Goal: Transaction & Acquisition: Purchase product/service

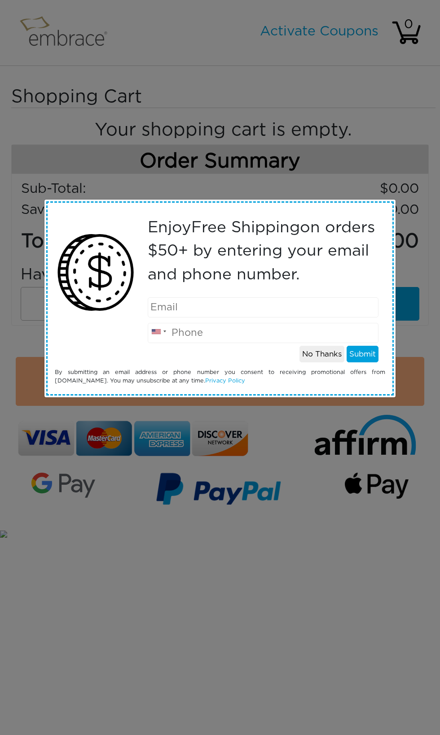
click at [352, 284] on p "Enjoy Free Shipping on orders $50+ by entering your email and phone number." at bounding box center [263, 251] width 231 height 71
click at [323, 353] on button "No Thanks" at bounding box center [321, 354] width 45 height 17
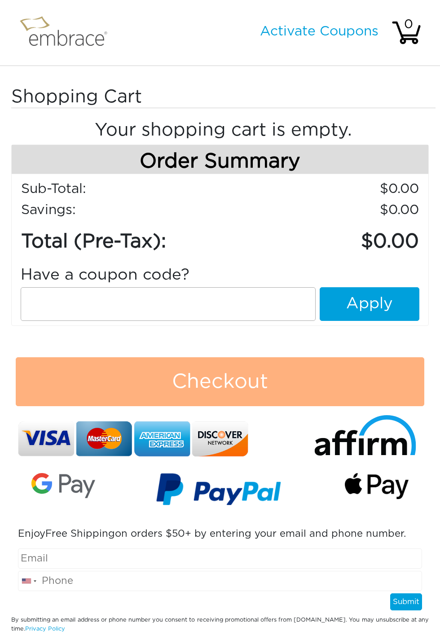
click at [267, 388] on button "Checkout" at bounding box center [220, 381] width 408 height 49
click at [265, 383] on button "Checkout" at bounding box center [220, 381] width 408 height 49
click at [231, 385] on button "Checkout" at bounding box center [220, 381] width 408 height 49
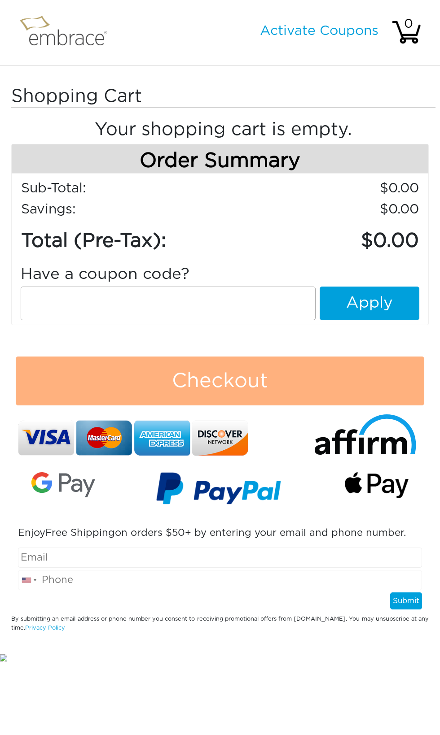
click at [246, 378] on button "Checkout" at bounding box center [220, 381] width 408 height 49
click at [229, 390] on button "Checkout" at bounding box center [220, 381] width 408 height 49
click at [235, 391] on button "Checkout" at bounding box center [220, 381] width 408 height 49
click at [231, 381] on button "Checkout" at bounding box center [220, 381] width 408 height 49
click at [233, 388] on button "Checkout" at bounding box center [220, 381] width 408 height 49
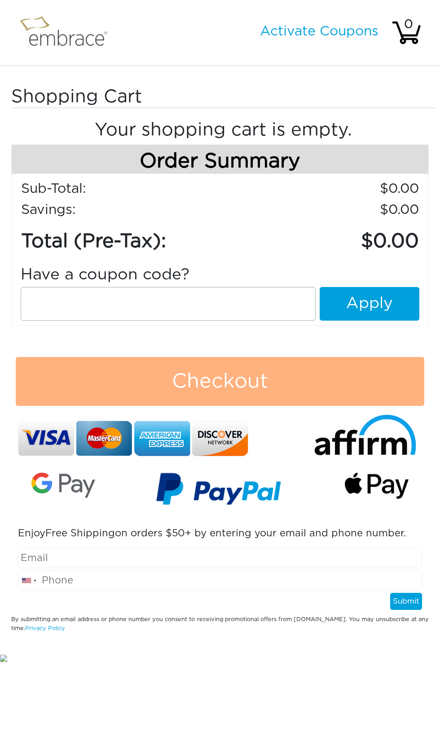
click at [238, 393] on button "Checkout" at bounding box center [220, 381] width 408 height 49
click at [235, 386] on button "Checkout" at bounding box center [220, 381] width 408 height 49
click at [238, 381] on button "Checkout" at bounding box center [220, 381] width 408 height 49
click at [240, 376] on button "Checkout" at bounding box center [220, 381] width 408 height 49
click at [236, 386] on button "Checkout" at bounding box center [220, 381] width 408 height 49
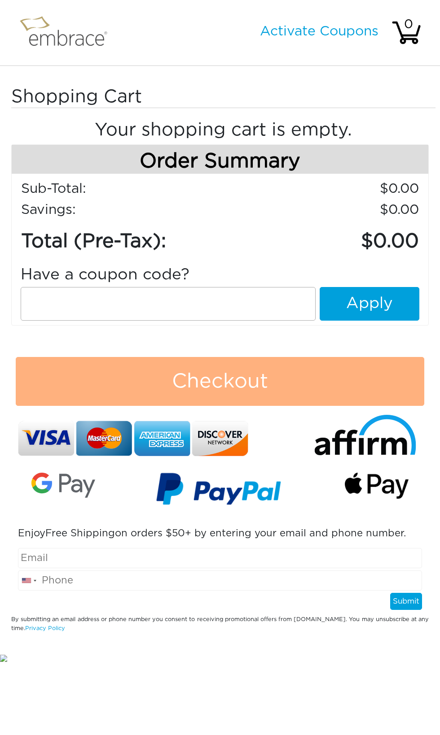
click at [244, 384] on button "Checkout" at bounding box center [220, 381] width 408 height 49
click at [249, 381] on button "Checkout" at bounding box center [220, 381] width 408 height 49
click at [246, 382] on button "Checkout" at bounding box center [220, 381] width 408 height 49
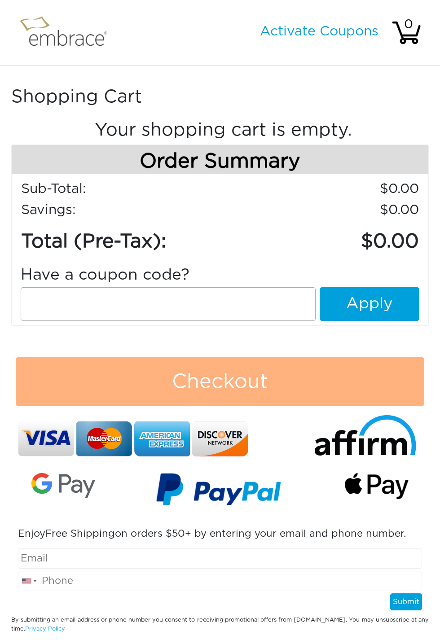
click at [280, 392] on button "Checkout" at bounding box center [220, 381] width 408 height 49
click at [376, 375] on button "Checkout" at bounding box center [220, 381] width 408 height 49
click at [363, 389] on button "Checkout" at bounding box center [220, 381] width 408 height 49
